Goal: Find specific page/section: Find specific page/section

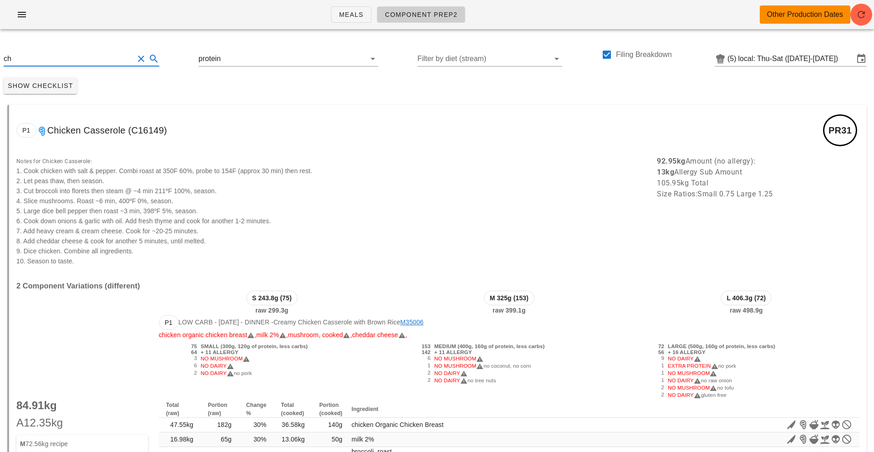
type input "c"
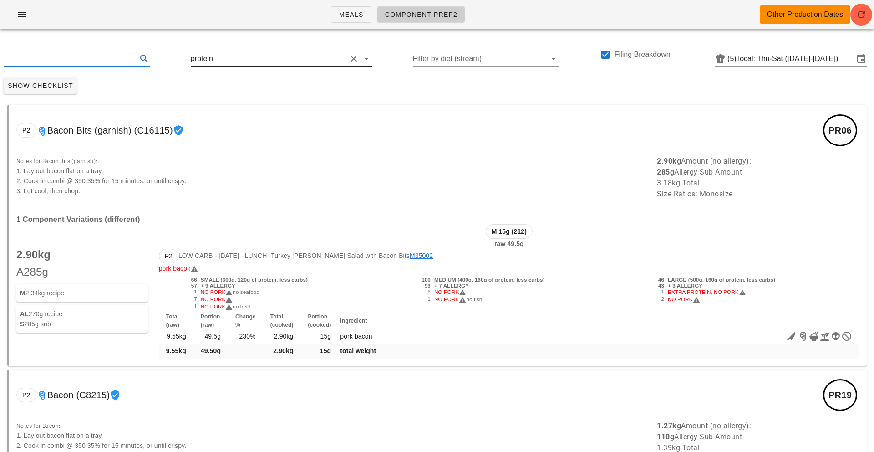
click at [229, 56] on input "text" at bounding box center [281, 58] width 132 height 15
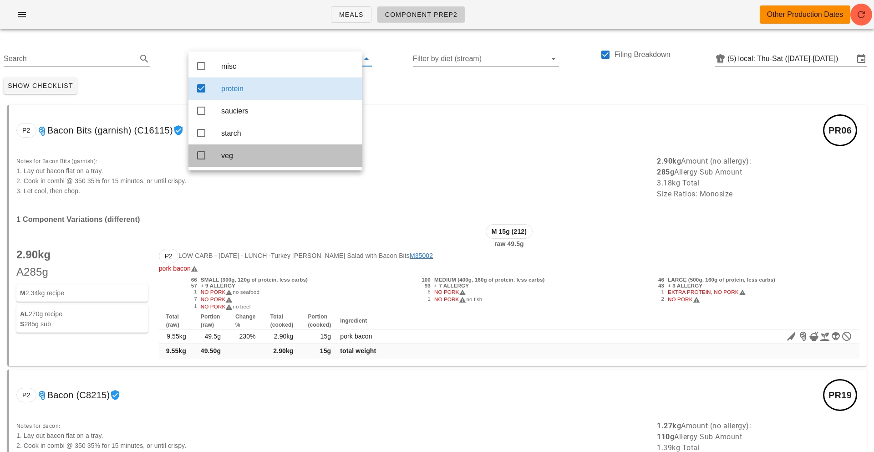
click at [235, 160] on div "veg" at bounding box center [288, 155] width 134 height 9
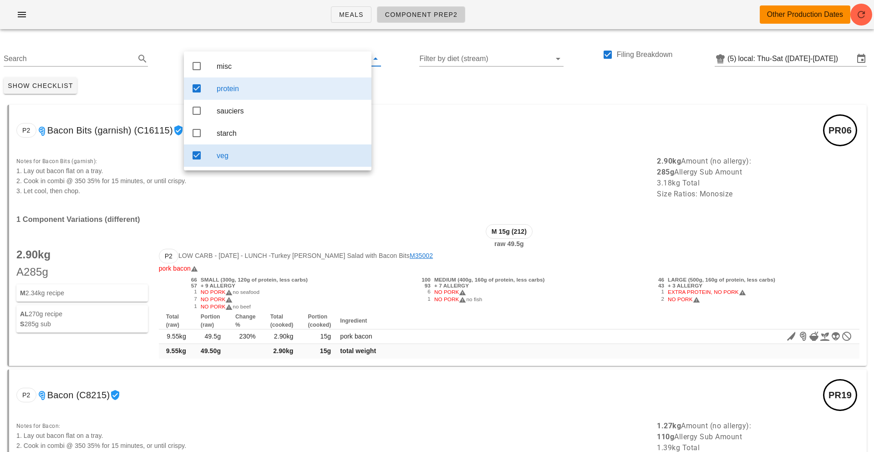
click at [420, 83] on div "Show Checklist" at bounding box center [437, 86] width 874 height 24
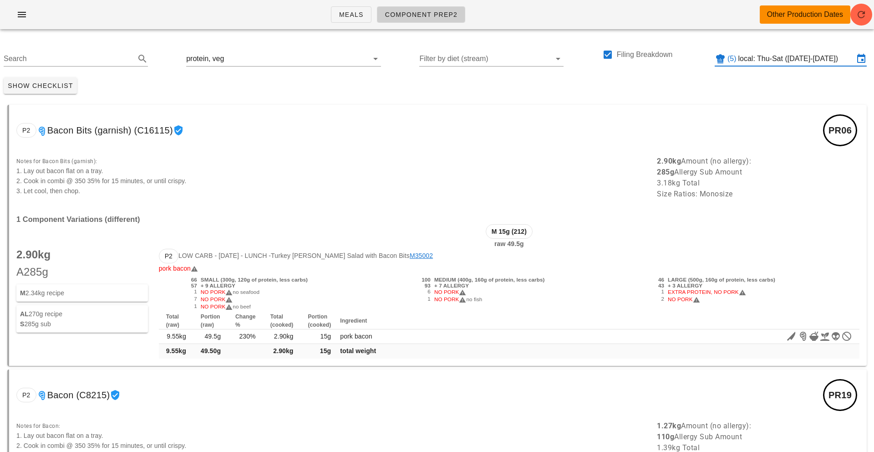
click at [753, 60] on input "local: Thu-Sat ([DATE]-[DATE])" at bounding box center [796, 58] width 116 height 15
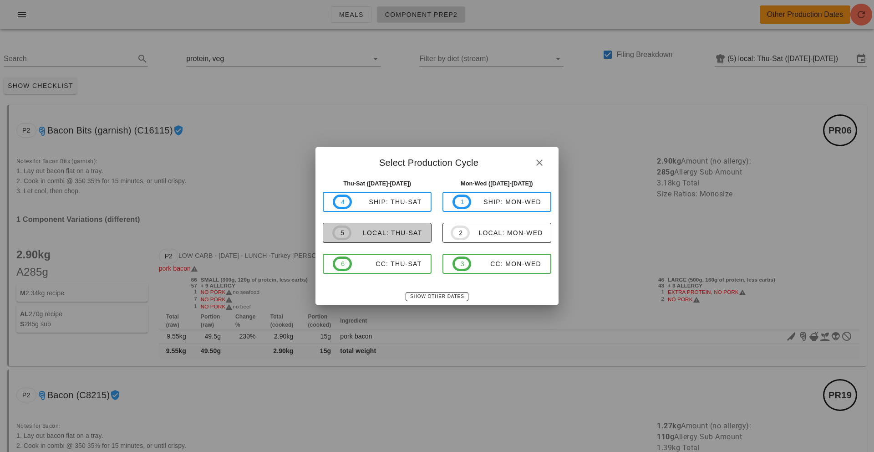
click at [403, 239] on span "5 local: Thu-Sat" at bounding box center [377, 232] width 90 height 15
type input "local: Thu-Sat ([DATE]-[DATE])"
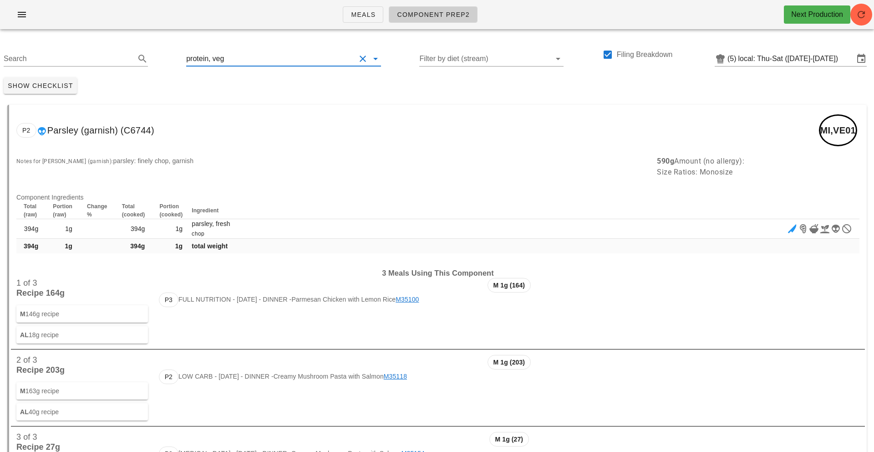
click at [226, 60] on input "text" at bounding box center [291, 58] width 130 height 15
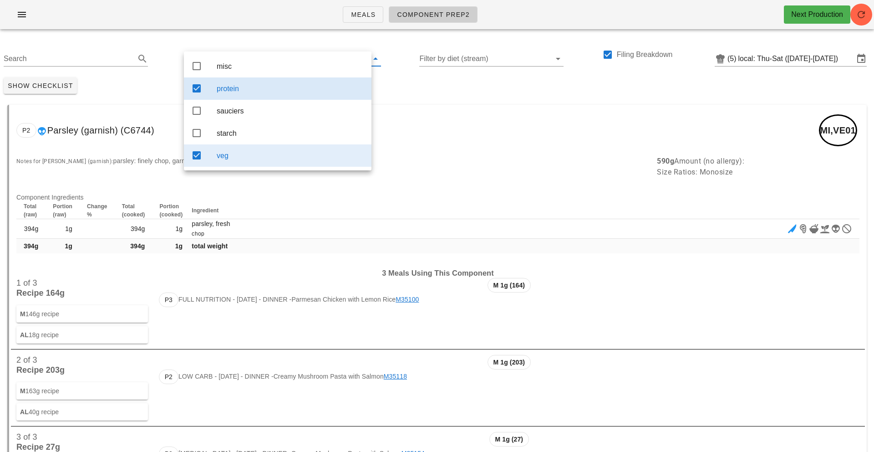
click at [249, 87] on div "protein" at bounding box center [290, 88] width 147 height 9
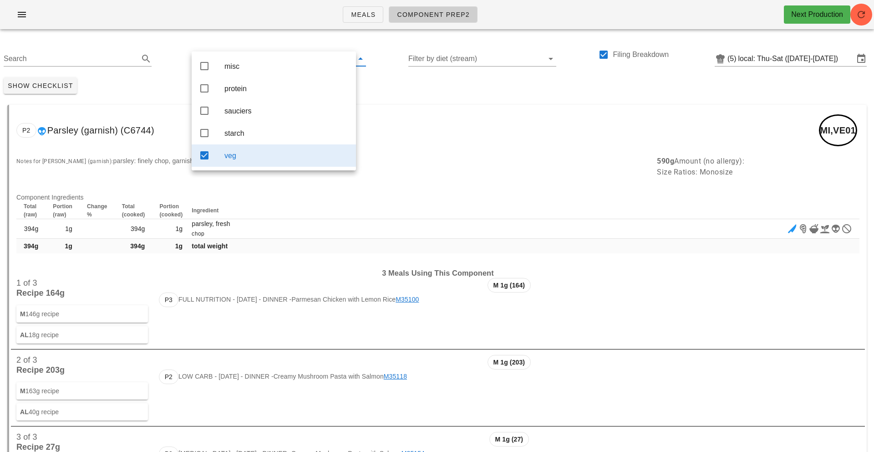
click at [454, 114] on div "P2 Parsley (garnish) (C6744) MI,VE01" at bounding box center [438, 130] width 858 height 51
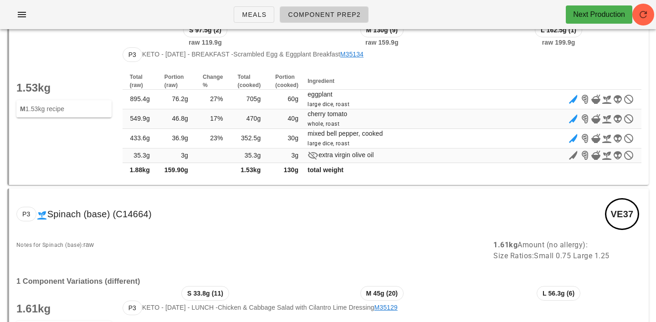
scroll to position [11746, 0]
